Goal: Task Accomplishment & Management: Complete application form

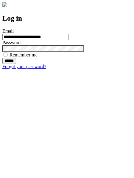
type input "**********"
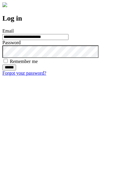
click at [16, 70] on input "******" at bounding box center [9, 67] width 14 height 6
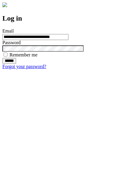
type input "**********"
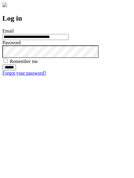
click at [16, 70] on input "******" at bounding box center [9, 67] width 14 height 6
